Goal: Task Accomplishment & Management: Use online tool/utility

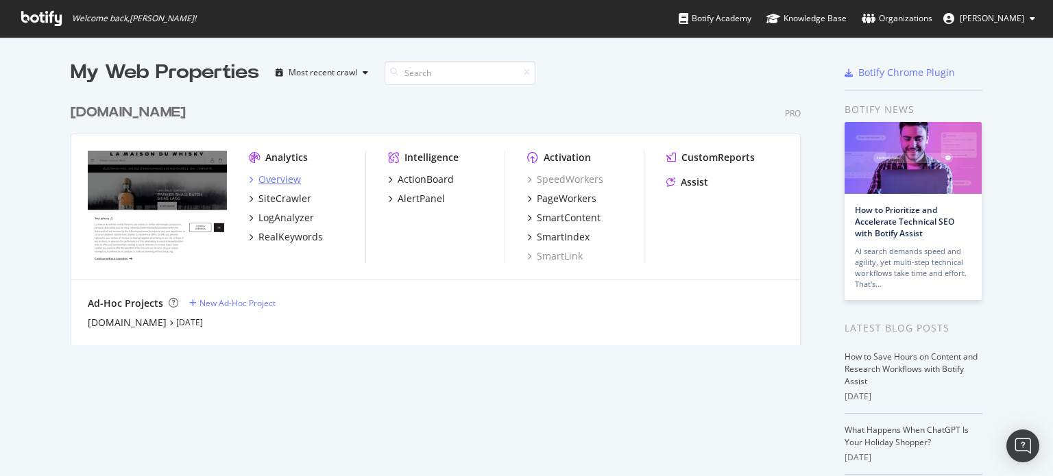
scroll to position [466, 1032]
click at [1016, 443] on img "Open Intercom Messenger" at bounding box center [1023, 446] width 18 height 18
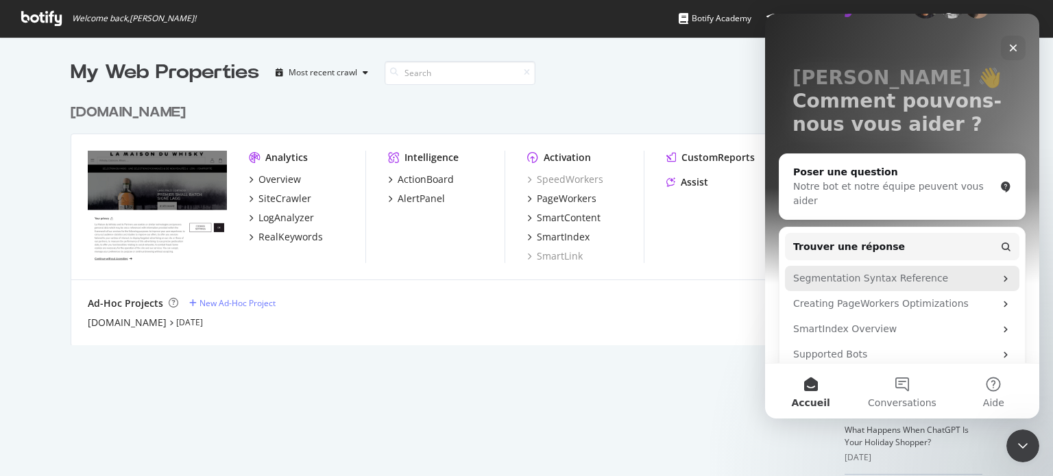
scroll to position [69, 0]
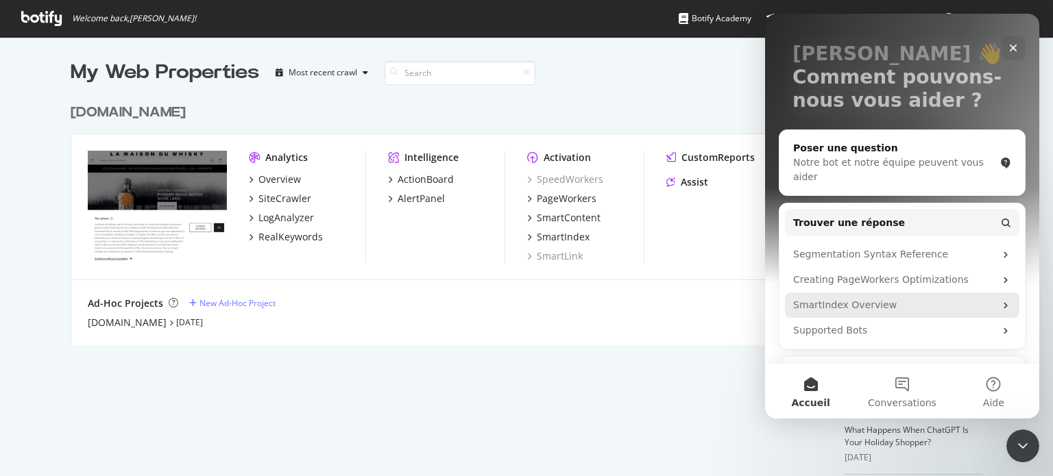
click at [850, 298] on div "SmartIndex Overview" at bounding box center [894, 305] width 202 height 14
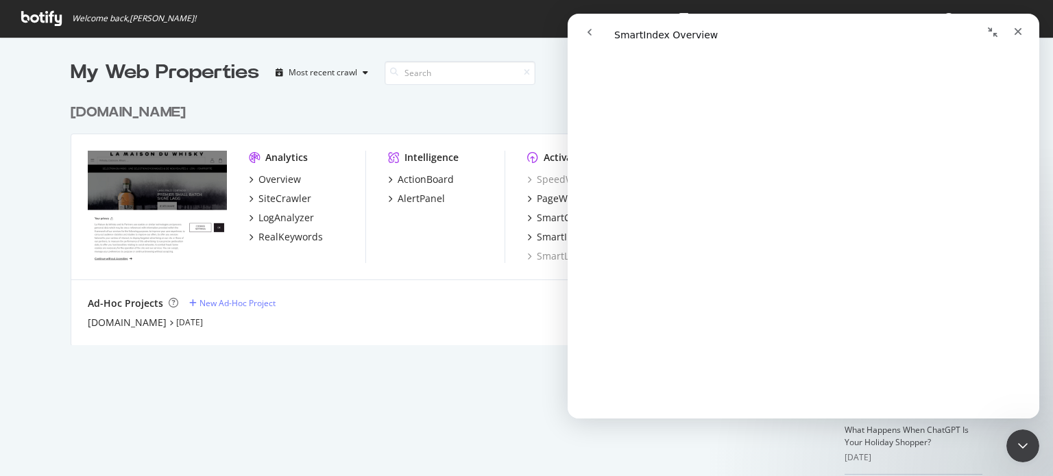
scroll to position [137, 0]
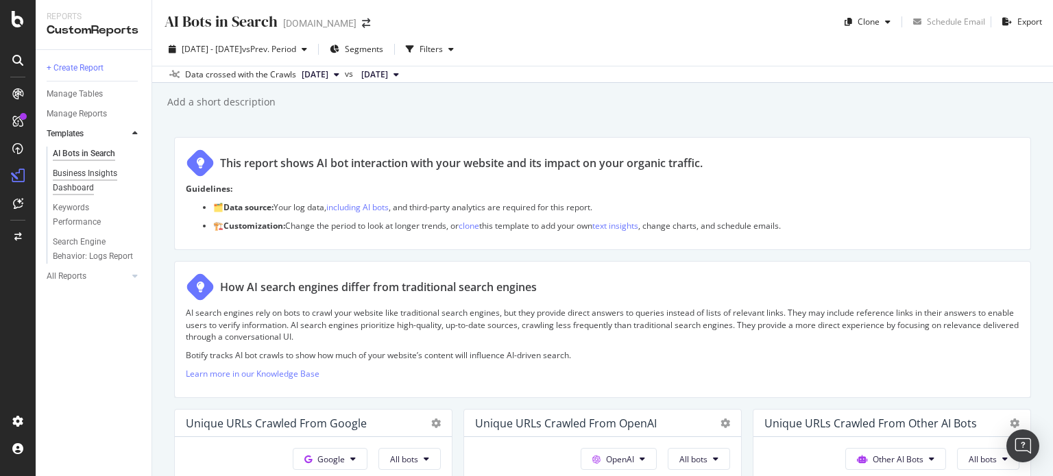
scroll to position [2004, 0]
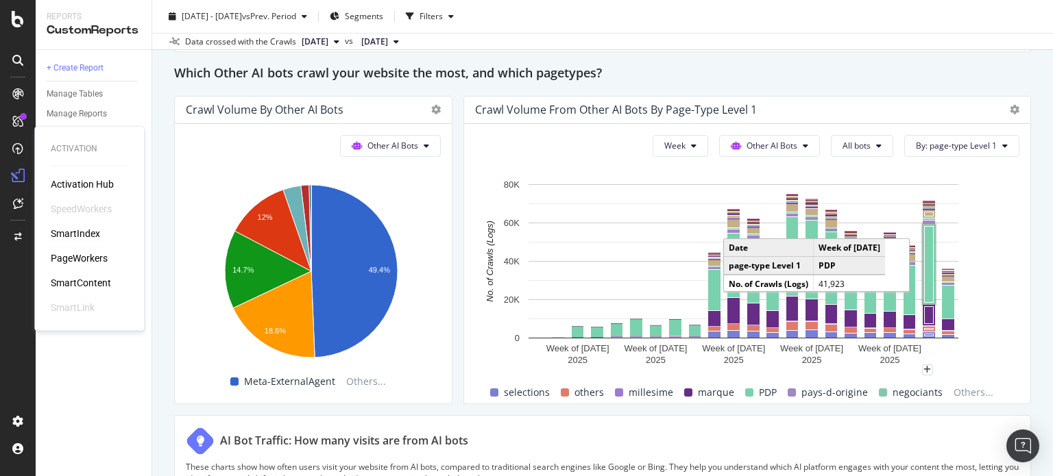
click at [71, 238] on div "SmartIndex" at bounding box center [75, 234] width 49 height 14
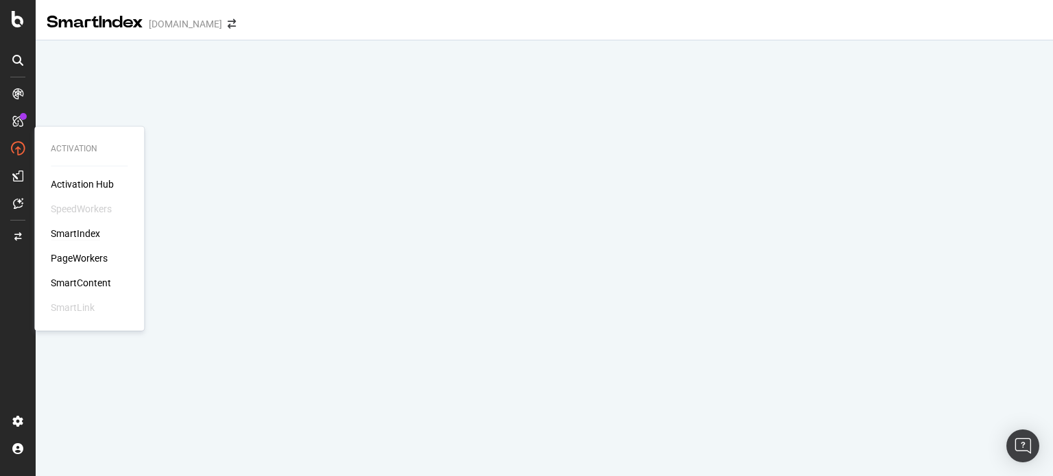
click at [69, 234] on div "SmartIndex" at bounding box center [75, 234] width 49 height 14
click at [80, 232] on div "SmartIndex" at bounding box center [75, 234] width 49 height 14
click at [77, 230] on div "SmartIndex" at bounding box center [75, 234] width 49 height 14
click at [82, 231] on div "SmartIndex" at bounding box center [75, 234] width 49 height 14
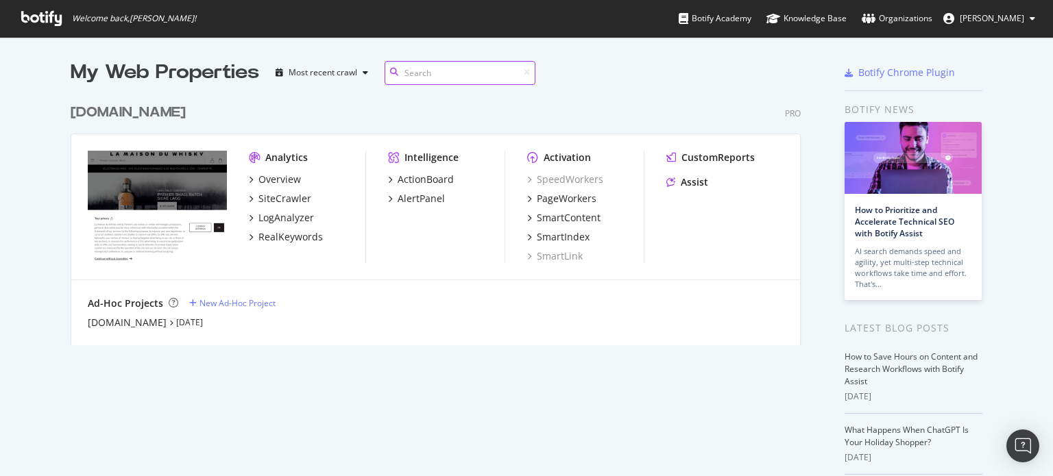
scroll to position [248, 731]
click at [293, 197] on div "SiteCrawler" at bounding box center [284, 199] width 53 height 14
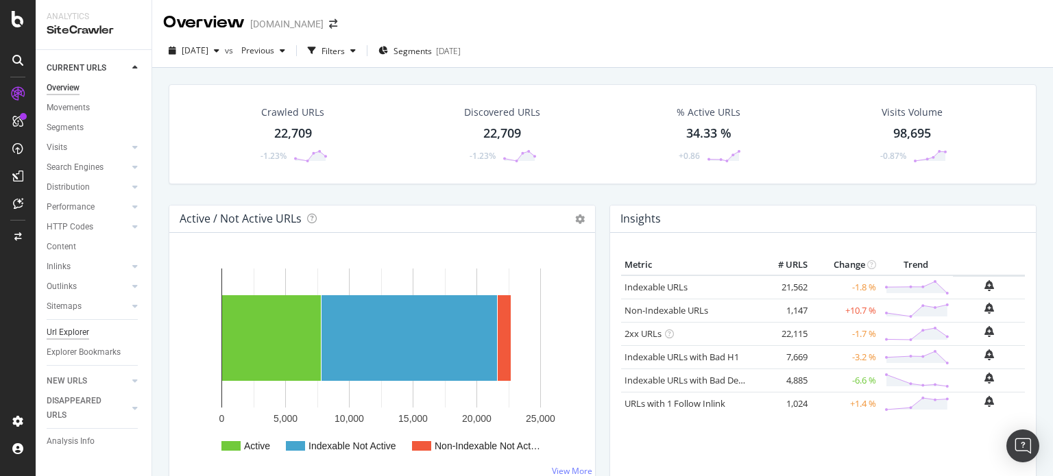
click at [52, 328] on div "Url Explorer" at bounding box center [68, 333] width 42 height 14
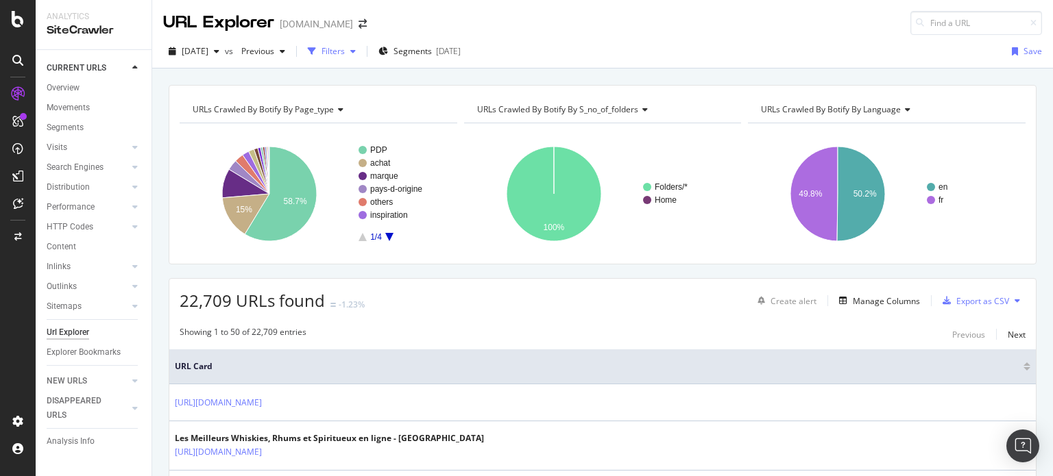
click at [316, 47] on icon "button" at bounding box center [312, 51] width 8 height 8
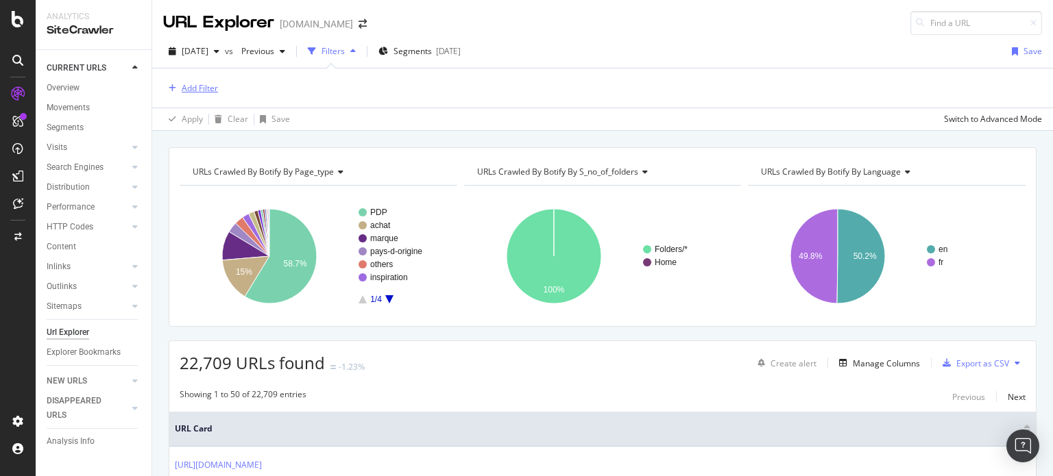
click at [208, 86] on div "Add Filter" at bounding box center [200, 88] width 36 height 12
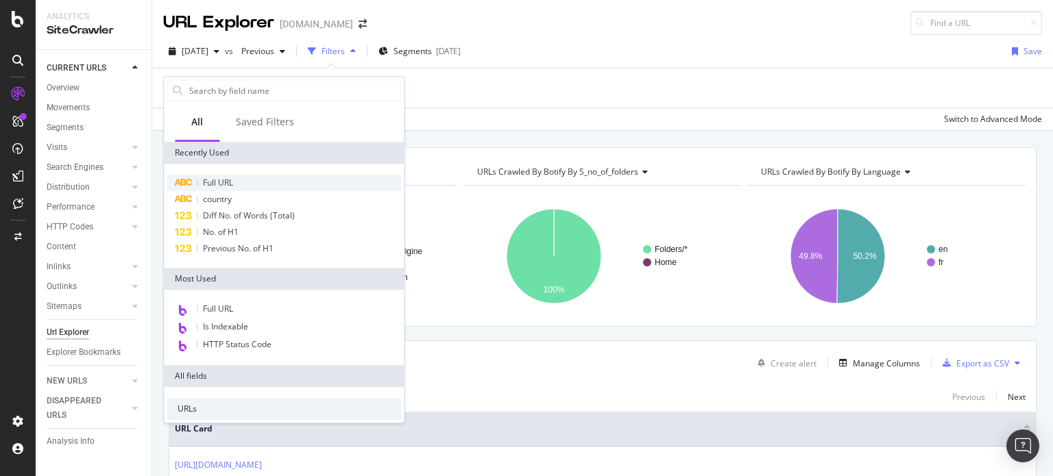
click at [222, 180] on span "Full URL" at bounding box center [218, 183] width 30 height 12
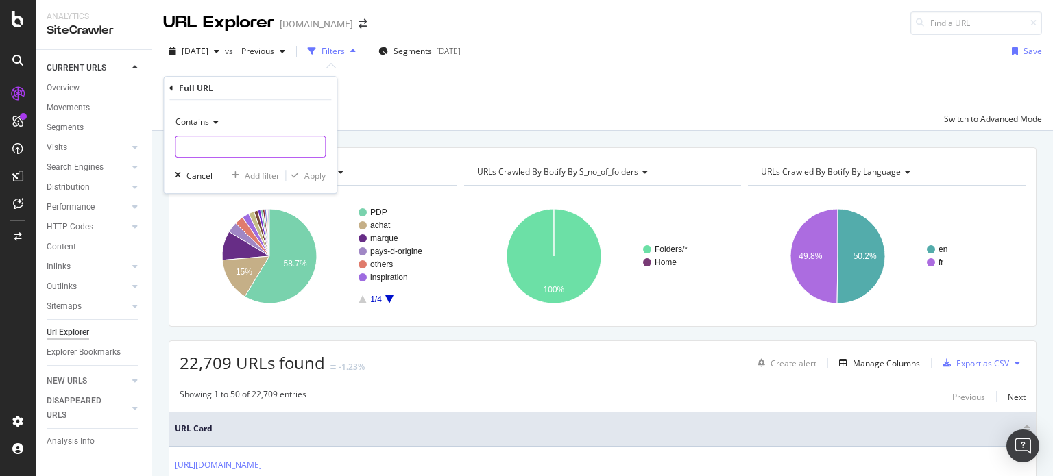
click at [230, 147] on input "text" at bounding box center [249, 147] width 149 height 22
paste input "__store=fr"
type input "__store=fr"
click at [311, 171] on div "Apply" at bounding box center [314, 176] width 21 height 12
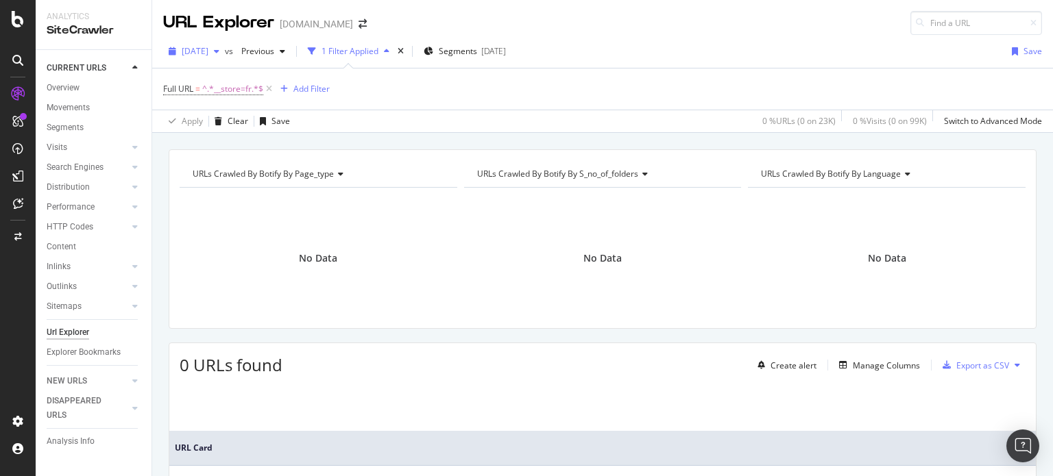
click at [225, 45] on div "2025 Sep. 8th" at bounding box center [194, 51] width 62 height 21
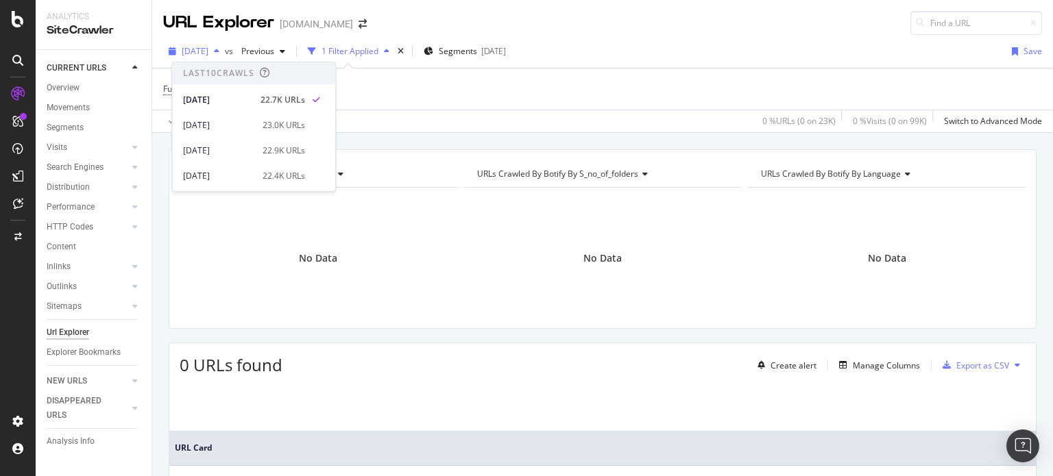
click at [225, 45] on div "2025 Sep. 8th" at bounding box center [194, 51] width 62 height 21
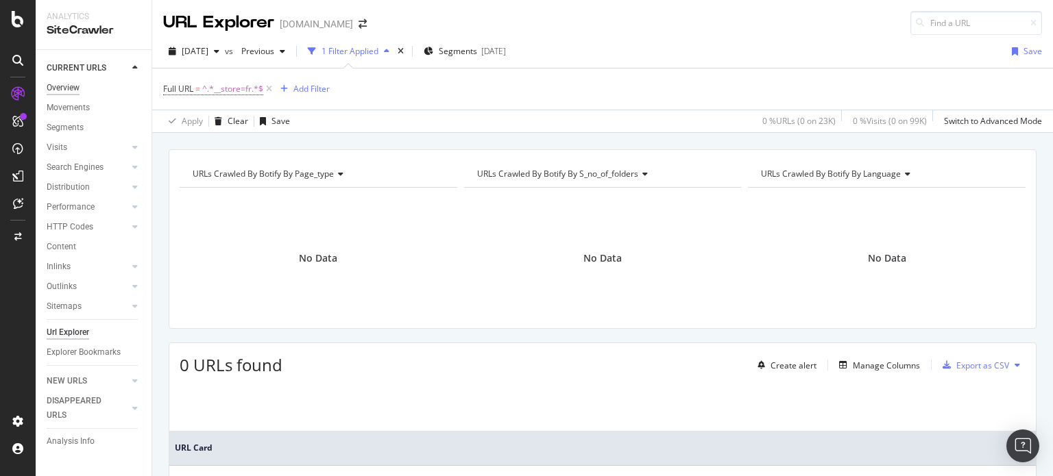
click at [69, 91] on div "Overview" at bounding box center [63, 88] width 33 height 14
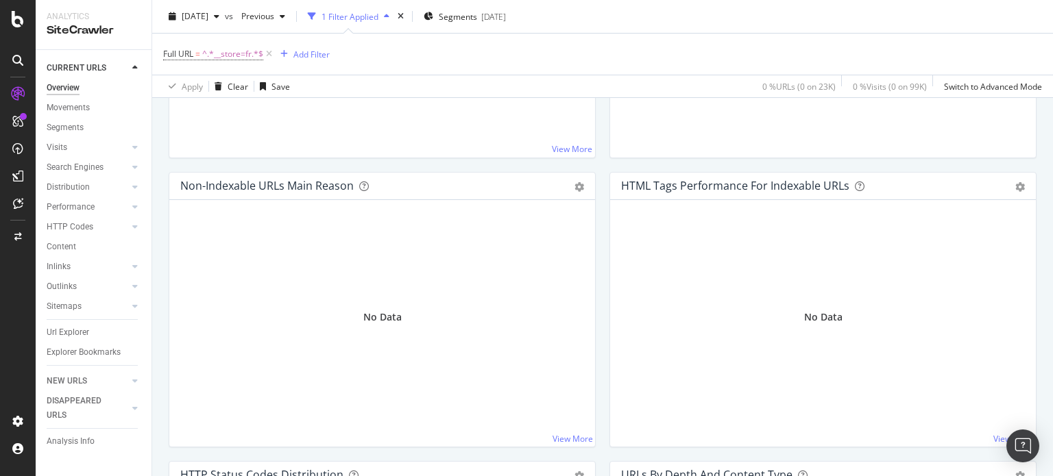
scroll to position [387, 0]
click at [239, 52] on span "^.*__store=fr.*$" at bounding box center [232, 54] width 61 height 19
click at [382, 106] on div "No Data" at bounding box center [382, 40] width 404 height 214
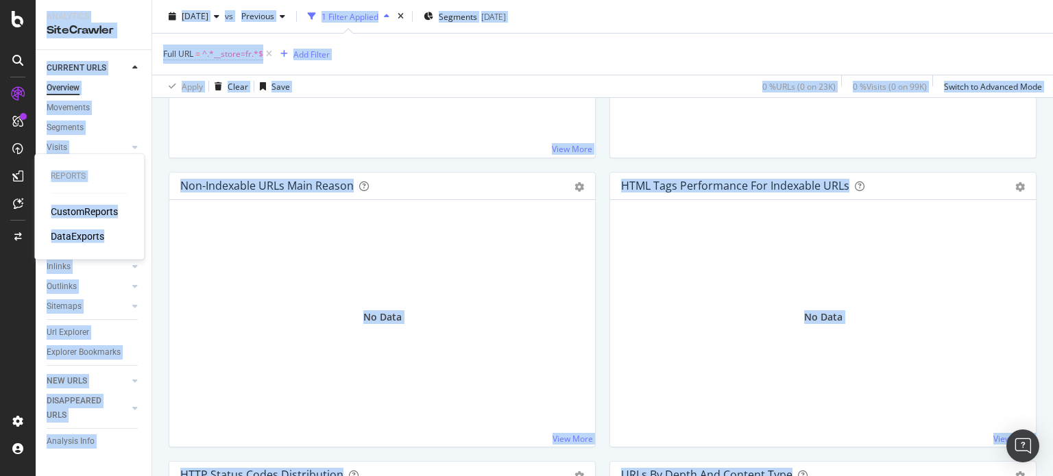
drag, startPoint x: 22, startPoint y: 183, endPoint x: 14, endPoint y: 171, distance: 14.3
click at [14, 171] on icon at bounding box center [17, 176] width 11 height 11
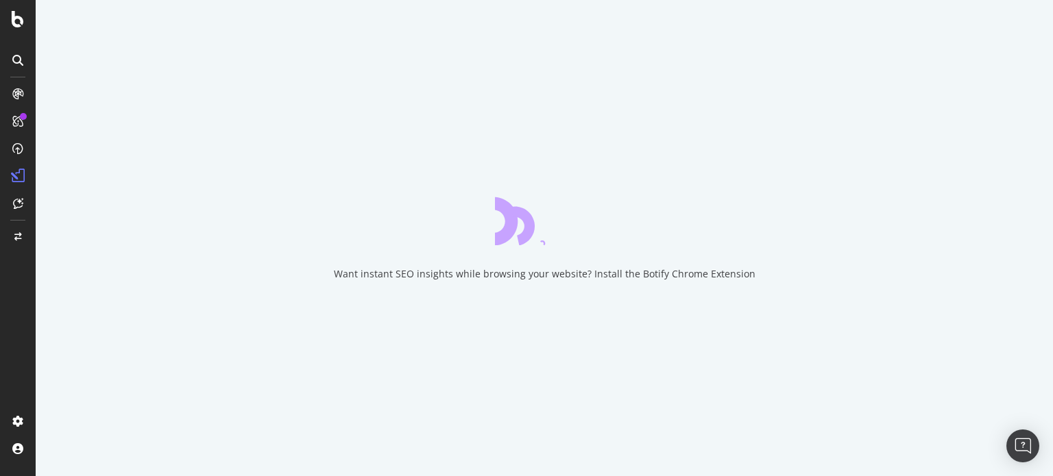
click at [0, 176] on div at bounding box center [18, 238] width 36 height 476
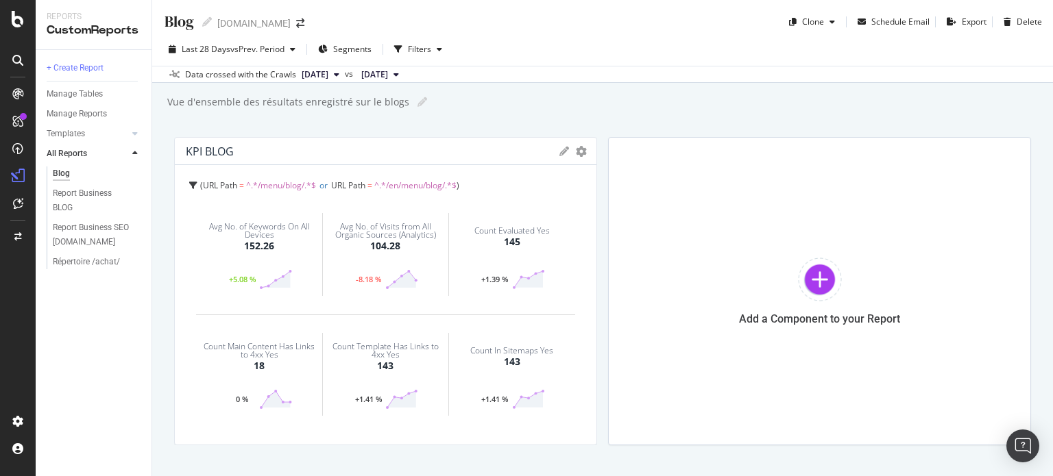
click at [73, 345] on div "+ Create Report Manage Tables Manage Reports Templates AI Bots in Search Busine…" at bounding box center [94, 263] width 116 height 426
click at [53, 156] on div "ActionBoard" at bounding box center [77, 157] width 53 height 14
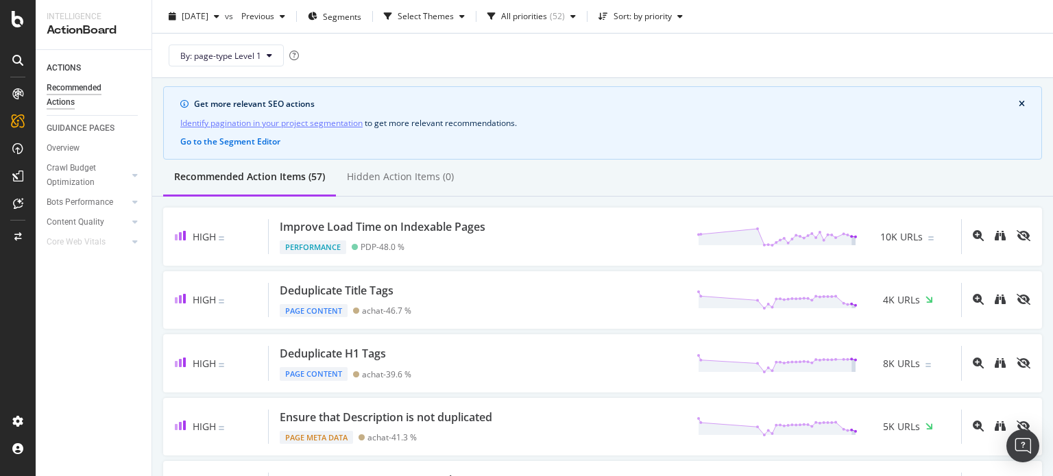
scroll to position [69, 0]
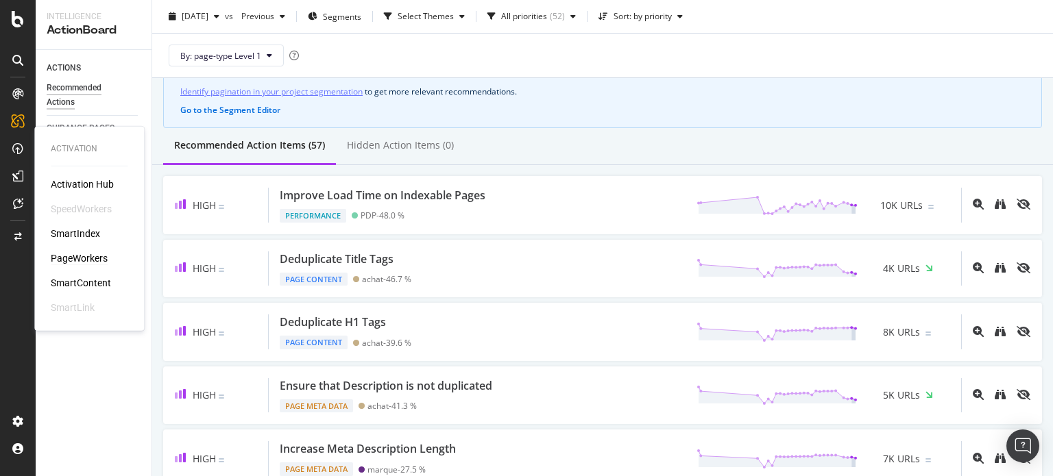
click at [77, 257] on div "PageWorkers" at bounding box center [79, 259] width 57 height 14
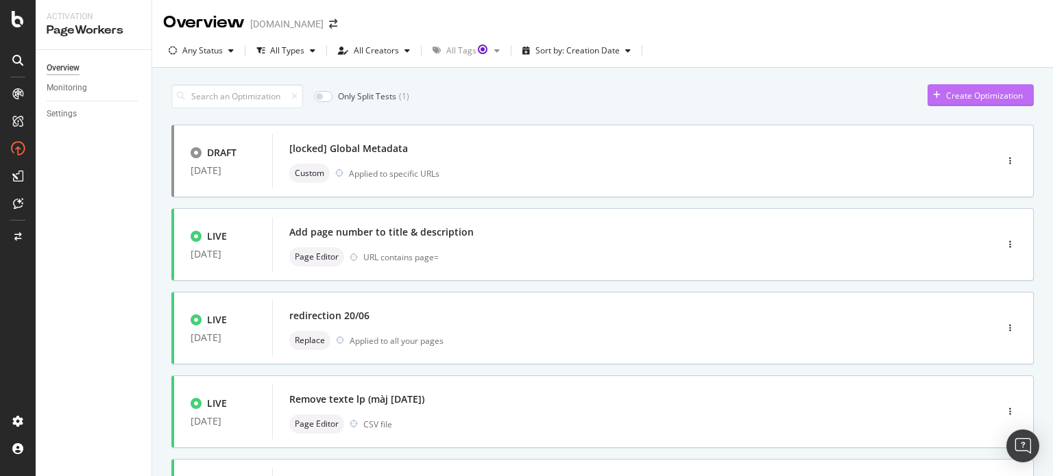
click at [956, 103] on div "Create Optimization" at bounding box center [974, 95] width 95 height 21
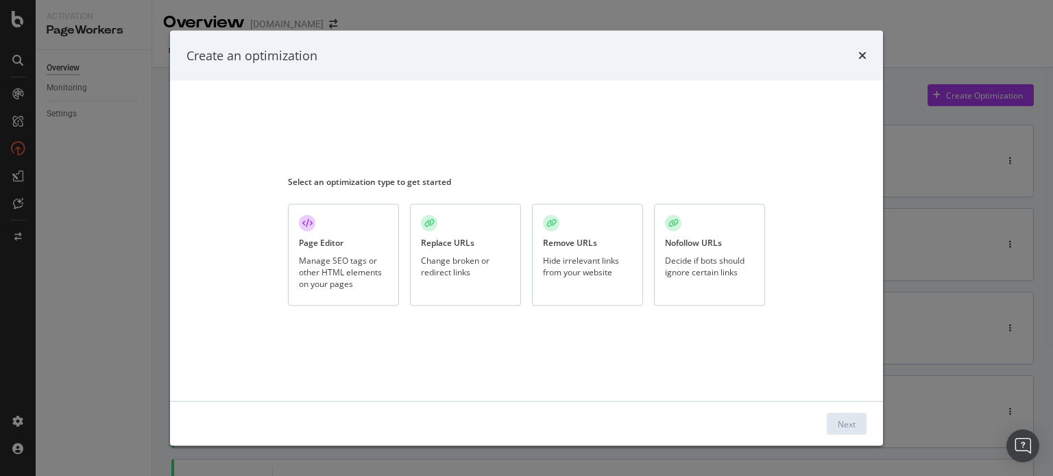
click at [470, 244] on div "Replace URLs" at bounding box center [447, 243] width 53 height 12
click at [847, 422] on div "Next" at bounding box center [847, 424] width 18 height 12
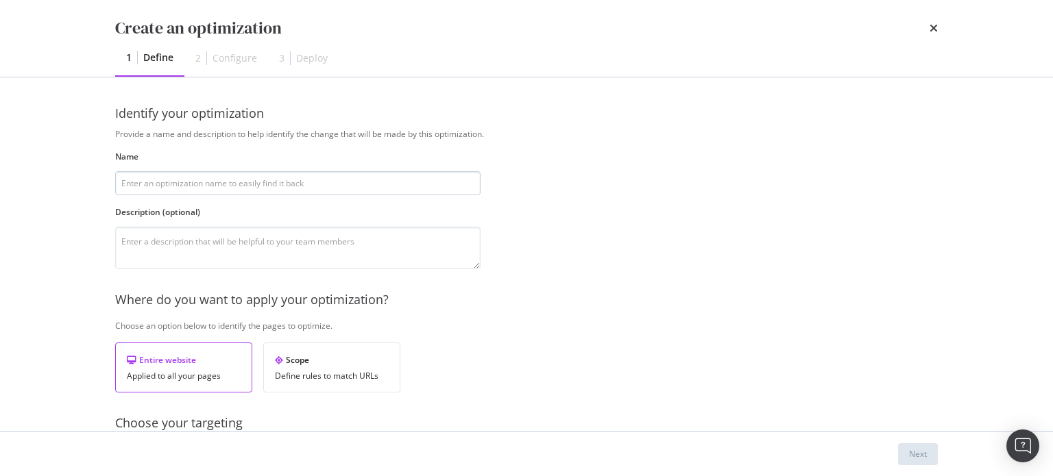
click at [258, 192] on input "modal" at bounding box center [297, 183] width 365 height 24
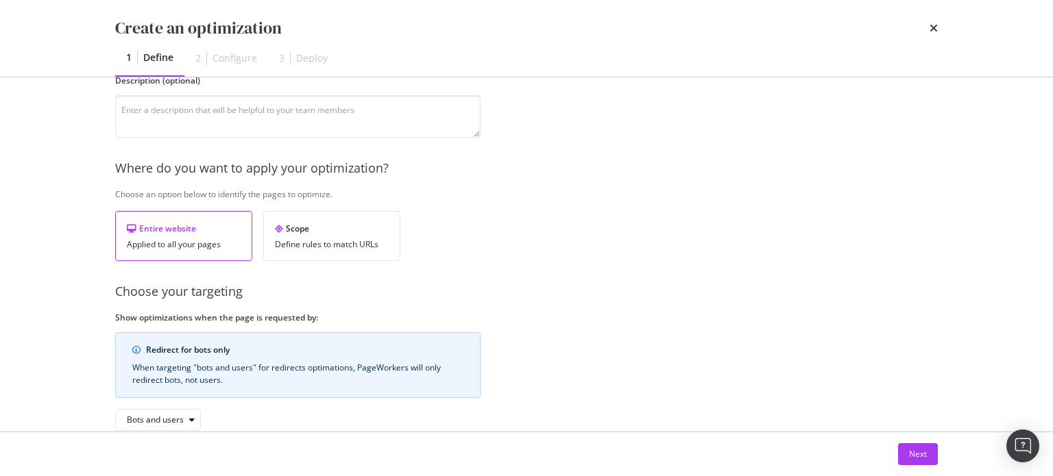
scroll to position [210, 0]
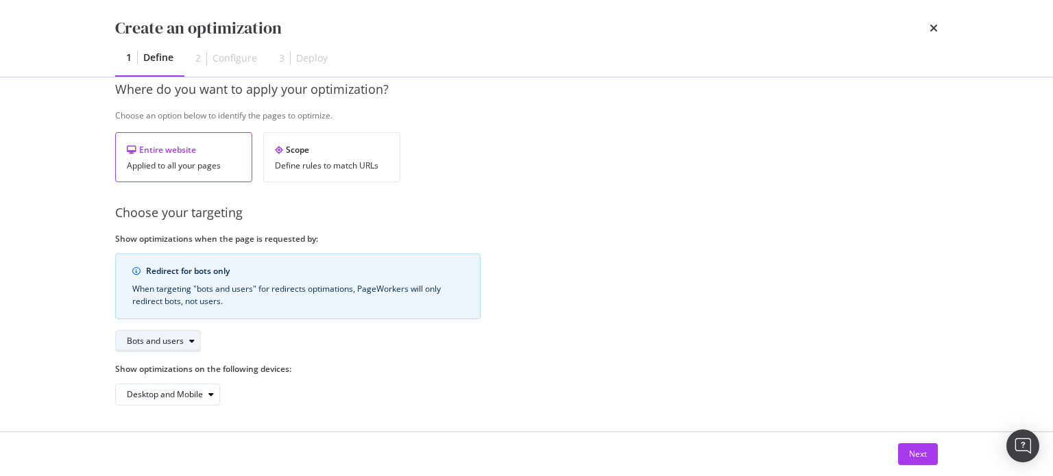
type input "Redirect 09/09/2025"
click at [178, 345] on div "Bots and users" at bounding box center [155, 341] width 57 height 8
click at [171, 387] on div "Bots only" at bounding box center [162, 386] width 82 height 17
click at [899, 452] on button "Next" at bounding box center [918, 455] width 40 height 22
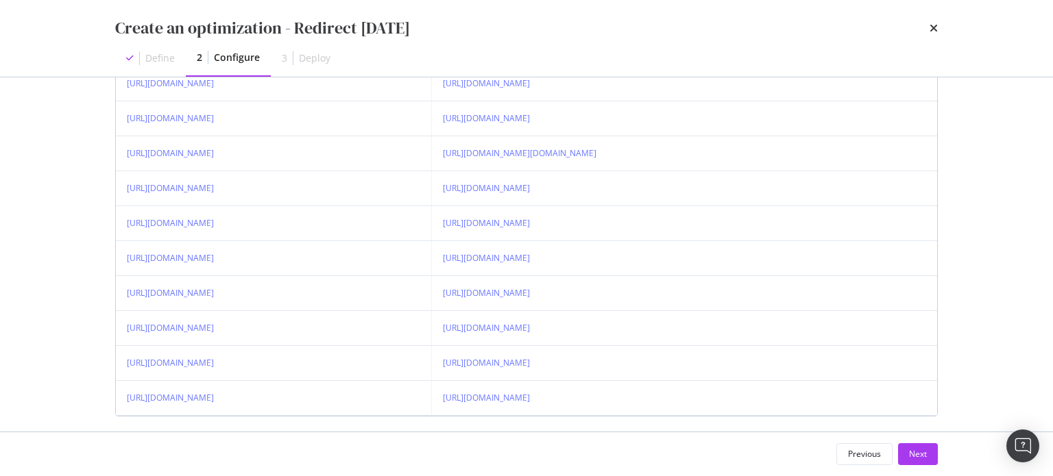
scroll to position [452, 0]
click at [932, 457] on button "Next" at bounding box center [918, 455] width 40 height 22
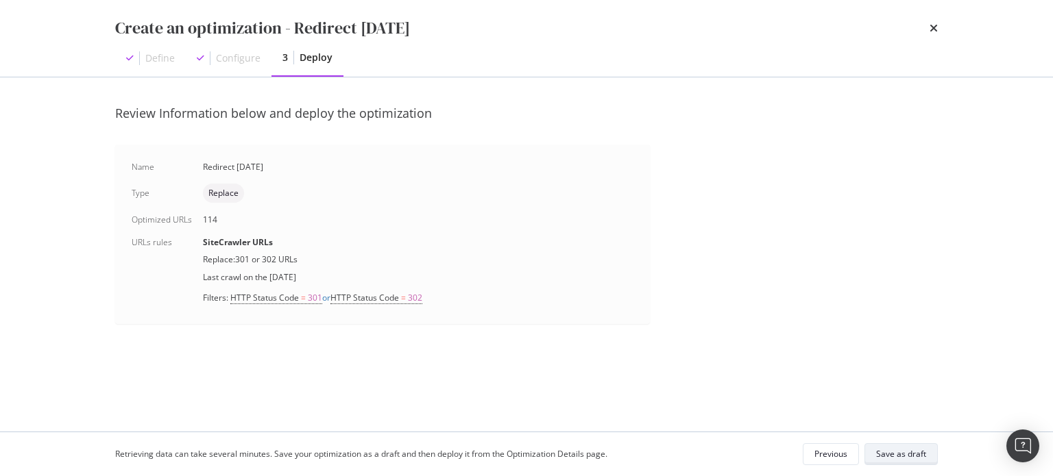
scroll to position [0, 0]
click at [897, 456] on div "Save as draft" at bounding box center [901, 454] width 50 height 12
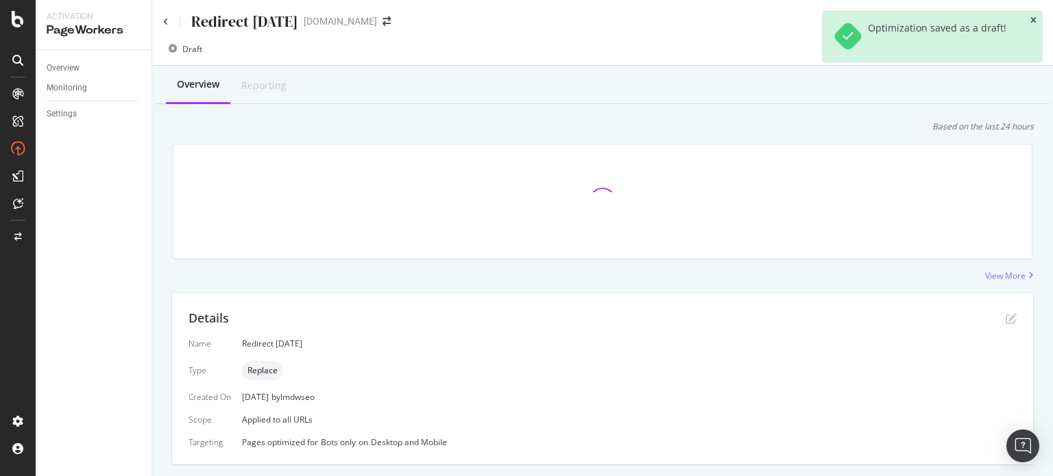
click at [1036, 20] on icon "close toast" at bounding box center [1033, 20] width 6 height 8
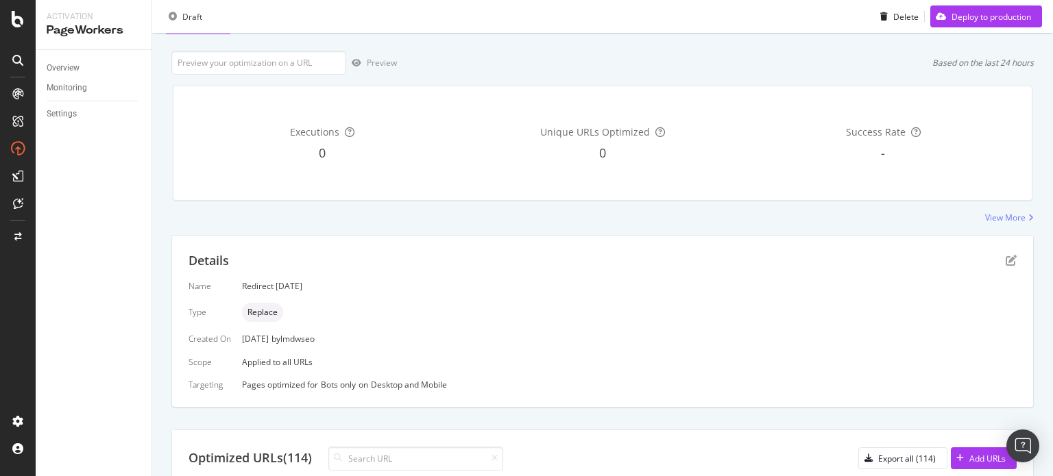
scroll to position [69, 0]
click at [972, 19] on div "Deploy to production" at bounding box center [991, 16] width 80 height 12
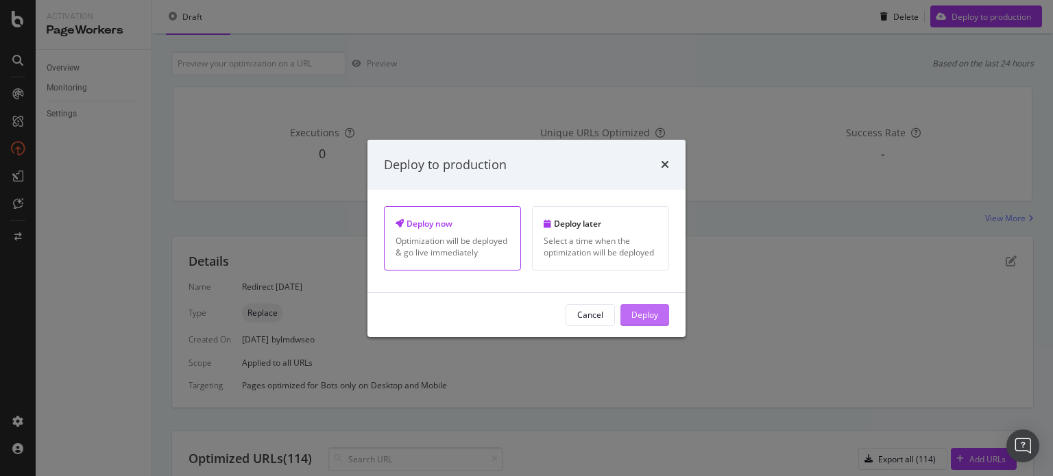
click at [659, 313] on button "Deploy" at bounding box center [644, 315] width 49 height 22
